Goal: Find specific page/section: Find specific page/section

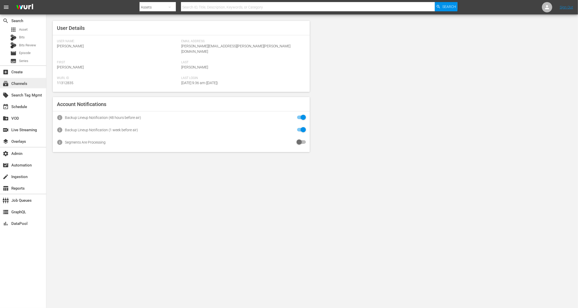
click at [18, 84] on div "subscriptions Channels" at bounding box center [14, 83] width 29 height 5
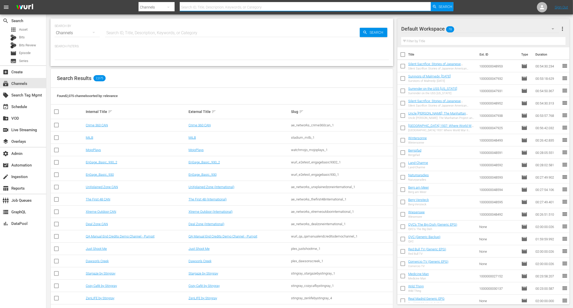
click at [202, 9] on input "text" at bounding box center [305, 7] width 251 height 12
type input "tricoast"
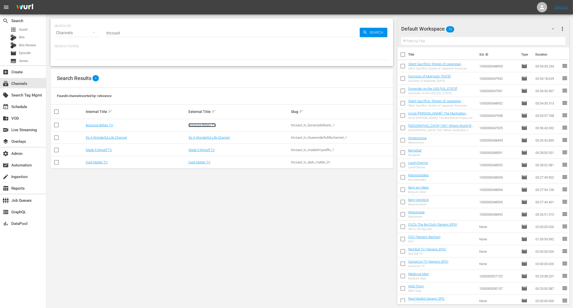
click at [200, 125] on link "Bonanza-Billies TV" at bounding box center [202, 125] width 27 height 4
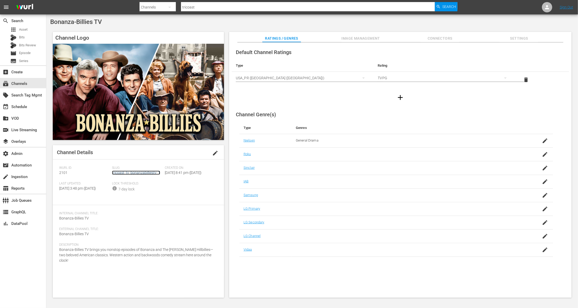
click at [143, 174] on link "tricoast_tv_bonanzabilliestv_1" at bounding box center [136, 173] width 48 height 4
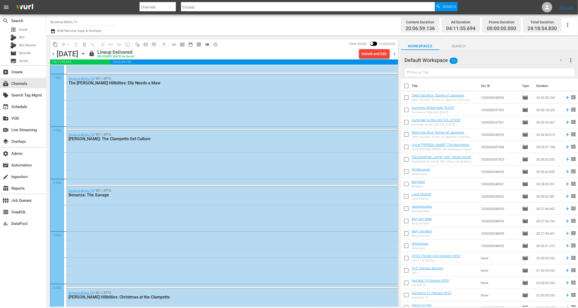
scroll to position [139, 0]
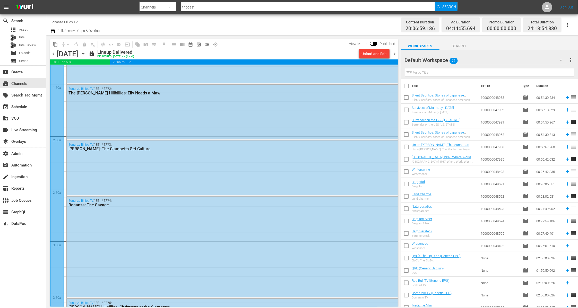
click at [152, 104] on div "Bonanza-[PERSON_NAME] TV / SE1 / EP72: The [PERSON_NAME] Hillbillies: Elly Need…" at bounding box center [232, 112] width 331 height 55
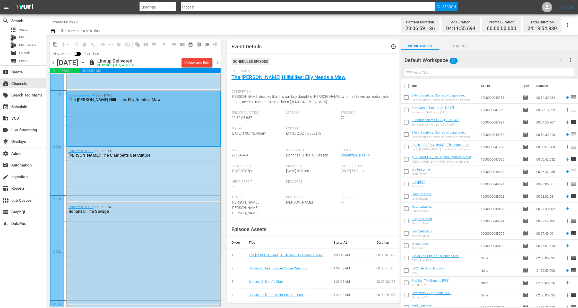
scroll to position [140, 0]
